Goal: Task Accomplishment & Management: Manage account settings

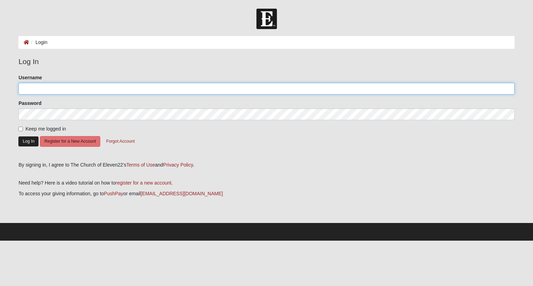
type input "[EMAIL_ADDRESS][DOMAIN_NAME]"
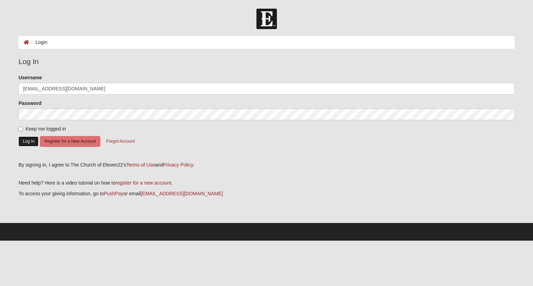
click at [27, 140] on button "Log In" at bounding box center [28, 142] width 20 height 10
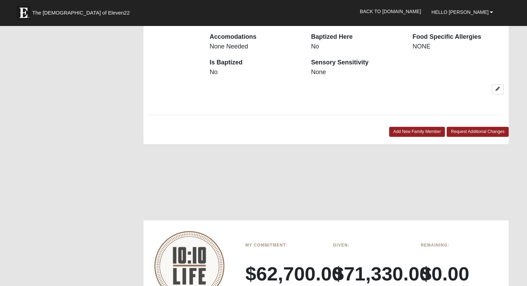
scroll to position [659, 0]
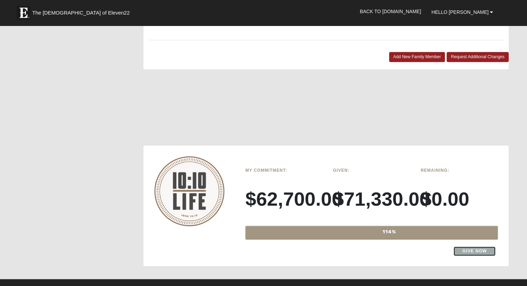
click at [470, 247] on link "Give Now" at bounding box center [475, 251] width 42 height 9
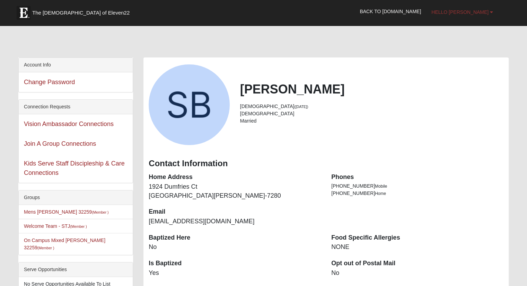
click at [491, 12] on b at bounding box center [491, 12] width 3 height 5
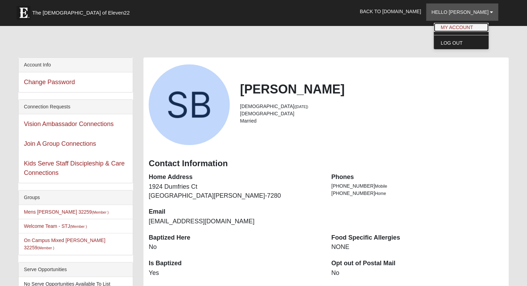
click at [469, 28] on link "My Account" at bounding box center [461, 27] width 55 height 9
